Goal: Task Accomplishment & Management: Complete application form

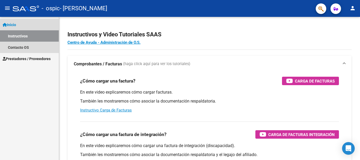
click at [22, 23] on link "Inicio" at bounding box center [29, 24] width 59 height 11
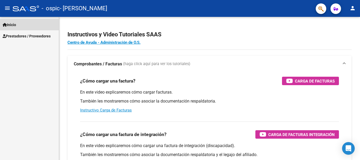
click at [22, 23] on link "Inicio" at bounding box center [29, 24] width 59 height 11
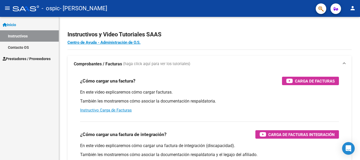
click at [7, 8] on mat-icon "menu" at bounding box center [7, 8] width 6 height 6
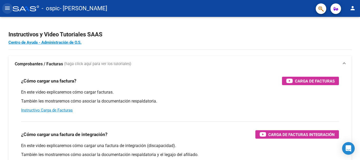
click at [7, 8] on mat-icon "menu" at bounding box center [7, 8] width 6 height 6
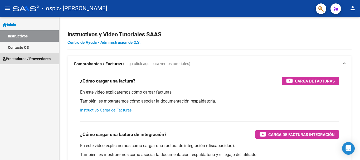
click at [34, 59] on span "Prestadores / Proveedores" at bounding box center [27, 59] width 48 height 6
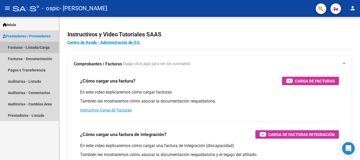
click at [33, 47] on link "Facturas - Listado/Carga" at bounding box center [29, 47] width 59 height 11
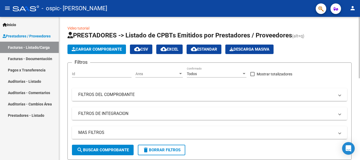
click at [109, 50] on span "Cargar Comprobante" at bounding box center [97, 49] width 50 height 5
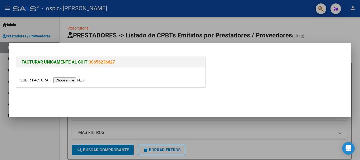
click at [71, 80] on input "file" at bounding box center [53, 80] width 67 height 6
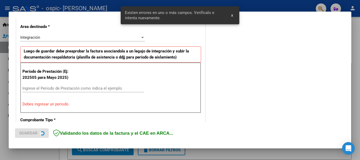
scroll to position [122, 0]
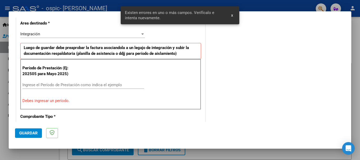
click at [73, 82] on div "Ingrese el Período de Prestación como indica el ejemplo" at bounding box center [83, 85] width 122 height 8
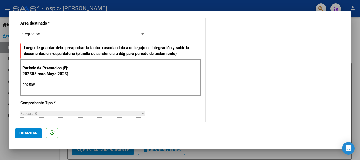
type input "202508"
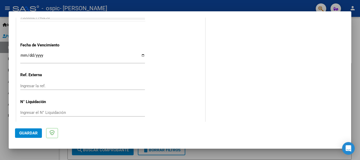
scroll to position [356, 0]
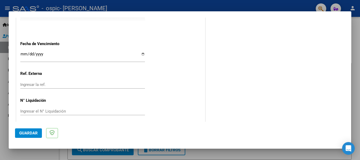
click at [141, 53] on input "Ingresar la fecha" at bounding box center [82, 56] width 125 height 8
type input "[DATE]"
